Goal: Check status: Check status

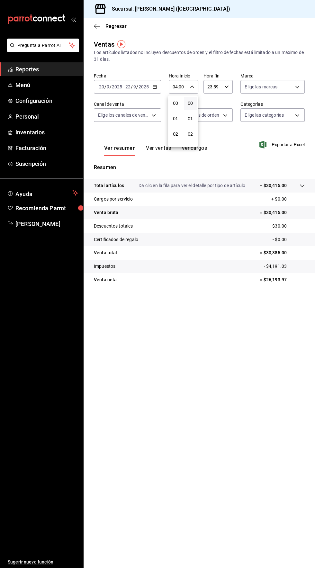
scroll to position [30, 0]
click at [28, 66] on div at bounding box center [157, 284] width 315 height 568
click at [31, 71] on span "Reportes" at bounding box center [46, 69] width 63 height 9
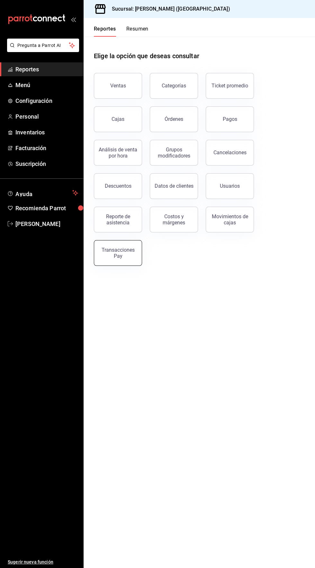
click at [121, 252] on div "Transacciones Pay" at bounding box center [118, 253] width 40 height 12
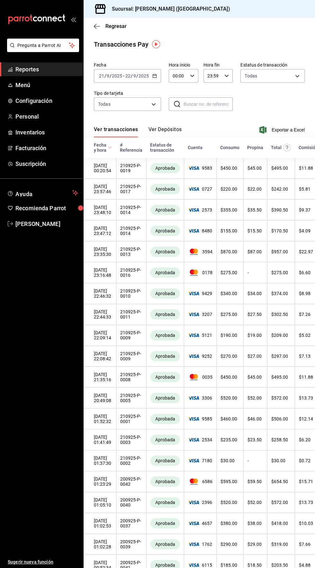
click at [167, 128] on button "Ver Depósitos" at bounding box center [165, 131] width 33 height 11
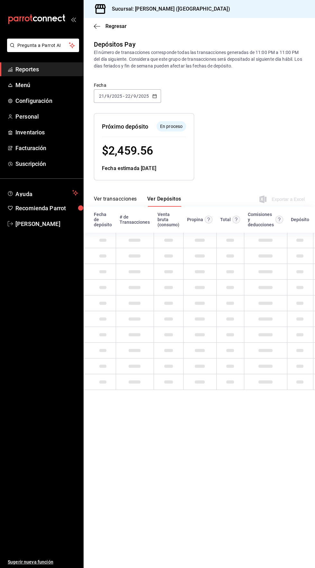
click at [120, 198] on button "Ver transacciones" at bounding box center [115, 201] width 43 height 11
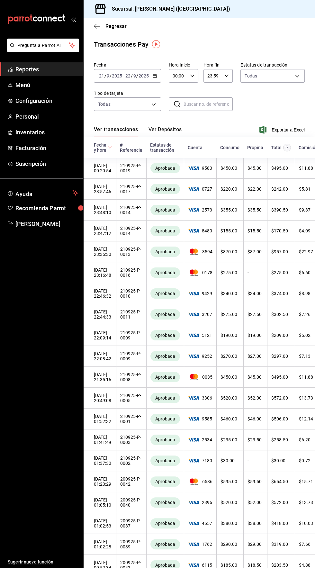
click at [161, 128] on button "Ver Depósitos" at bounding box center [165, 131] width 33 height 11
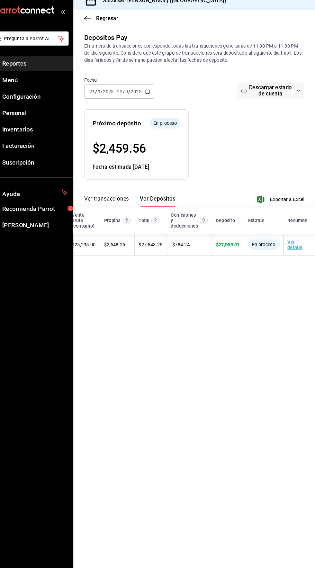
scroll to position [2, 0]
